Goal: Task Accomplishment & Management: Use online tool/utility

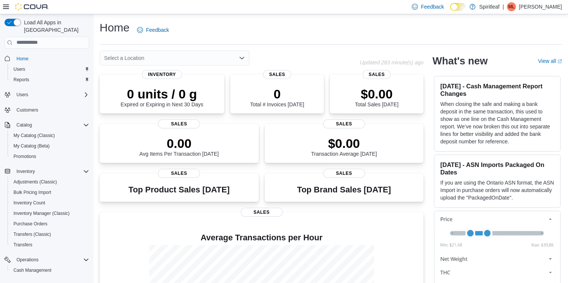
scroll to position [88, 0]
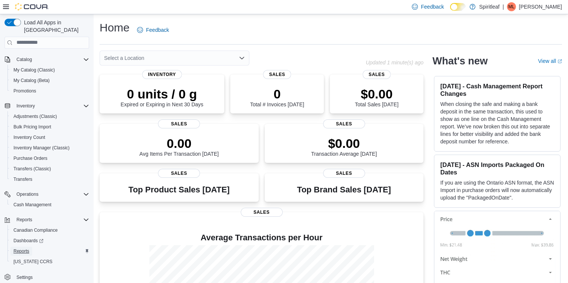
click at [21, 248] on span "Reports" at bounding box center [21, 251] width 16 height 6
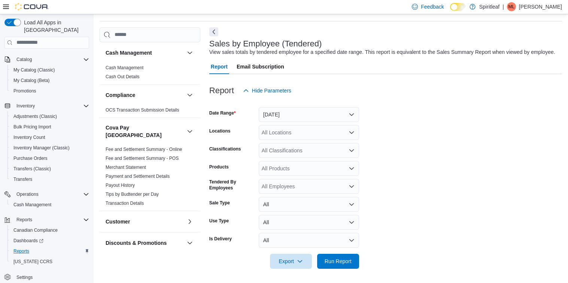
scroll to position [25, 0]
click at [347, 264] on span "Run Report" at bounding box center [337, 259] width 27 height 7
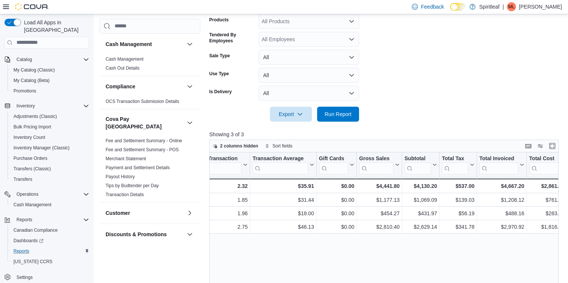
scroll to position [0, 287]
